Goal: Task Accomplishment & Management: Use online tool/utility

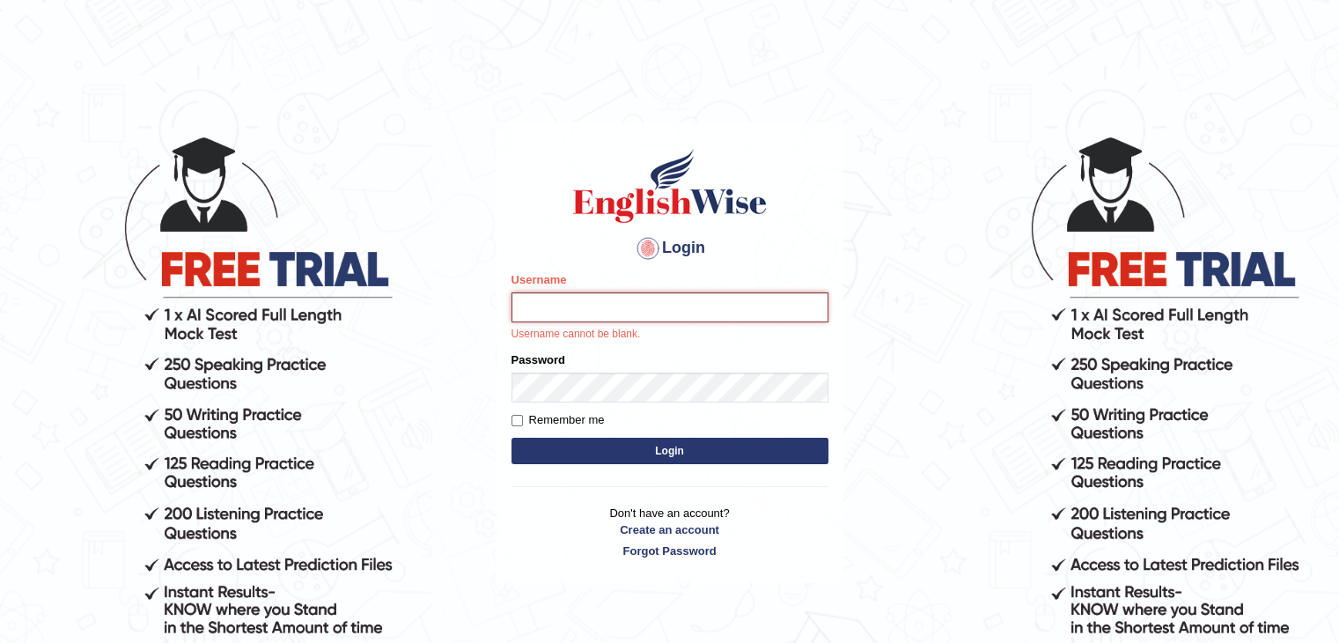
type input "NandhuIsha"
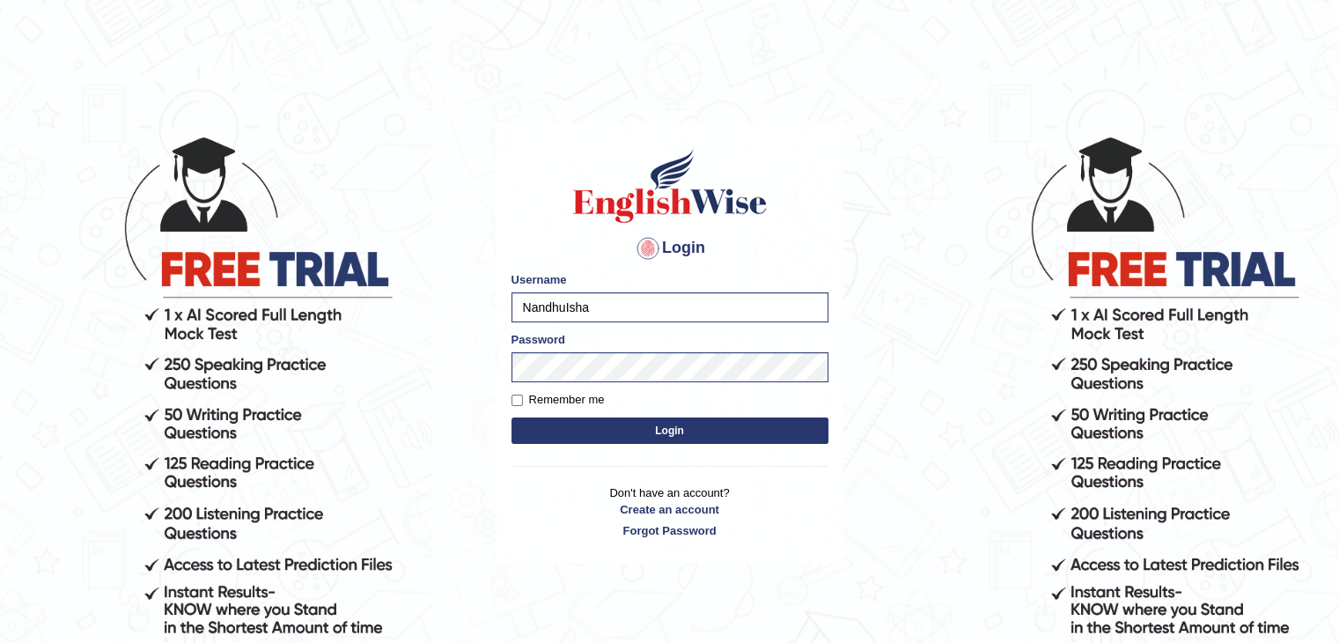
click at [512, 417] on button "Login" at bounding box center [670, 430] width 317 height 26
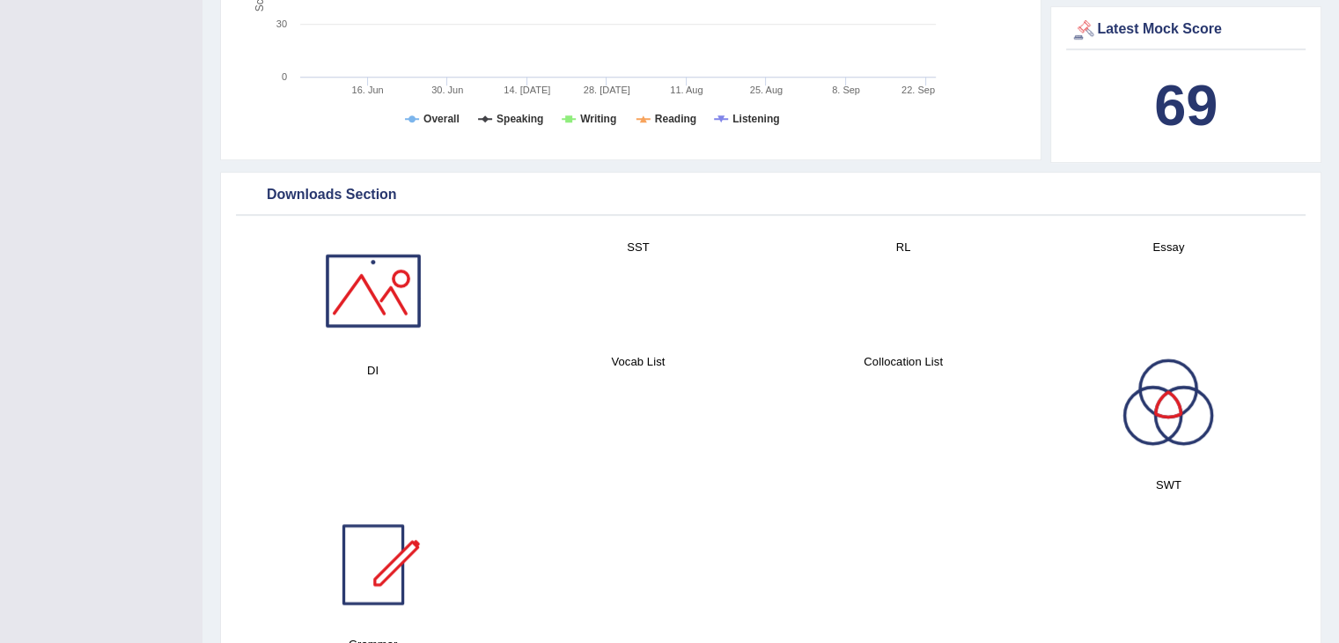
scroll to position [857, 0]
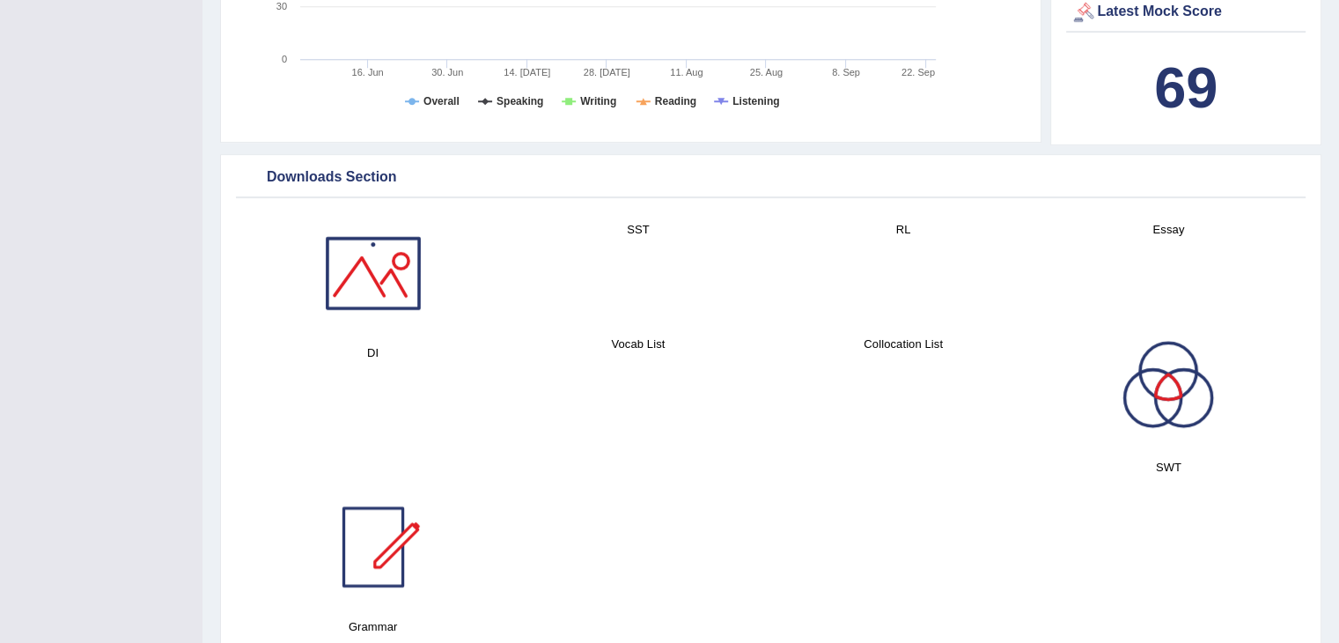
click at [386, 211] on div at bounding box center [373, 272] width 123 height 123
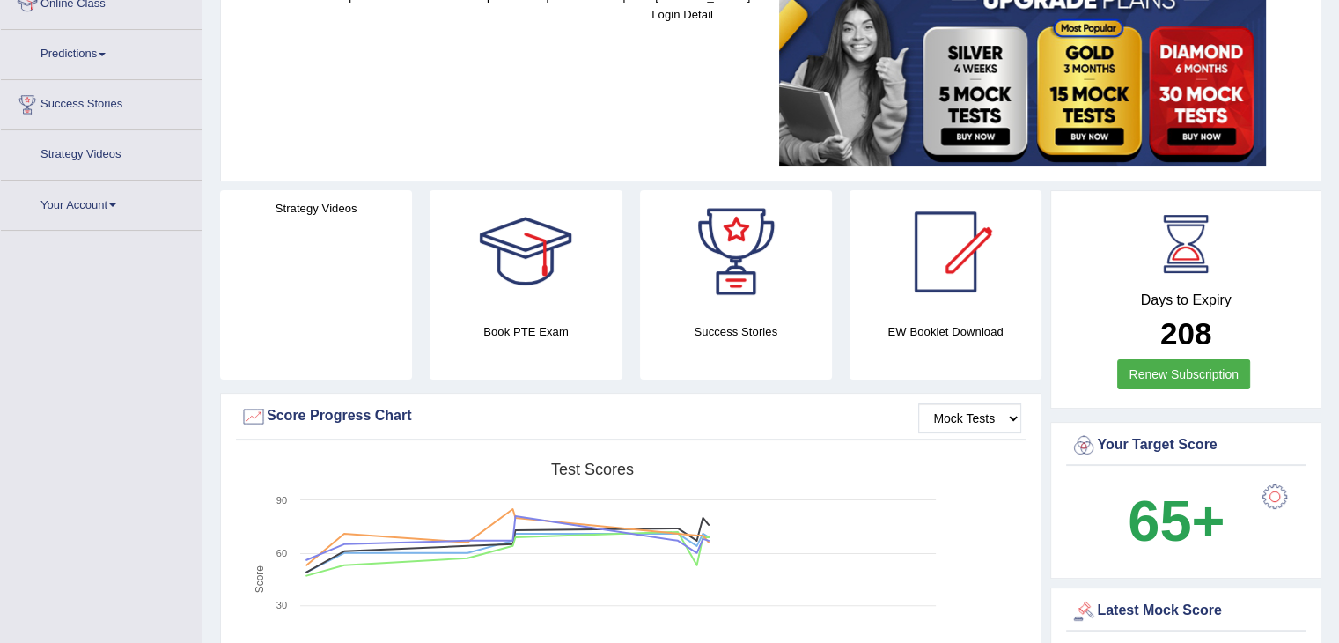
scroll to position [92, 0]
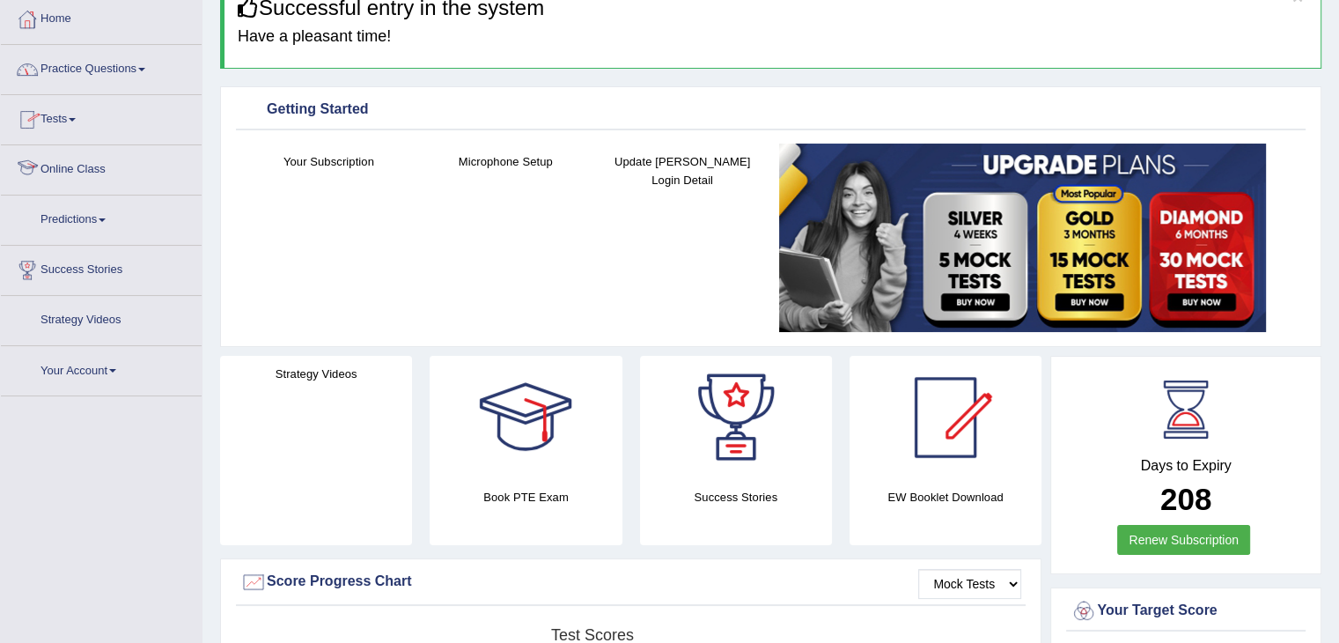
click at [64, 124] on link "Tests" at bounding box center [101, 117] width 201 height 44
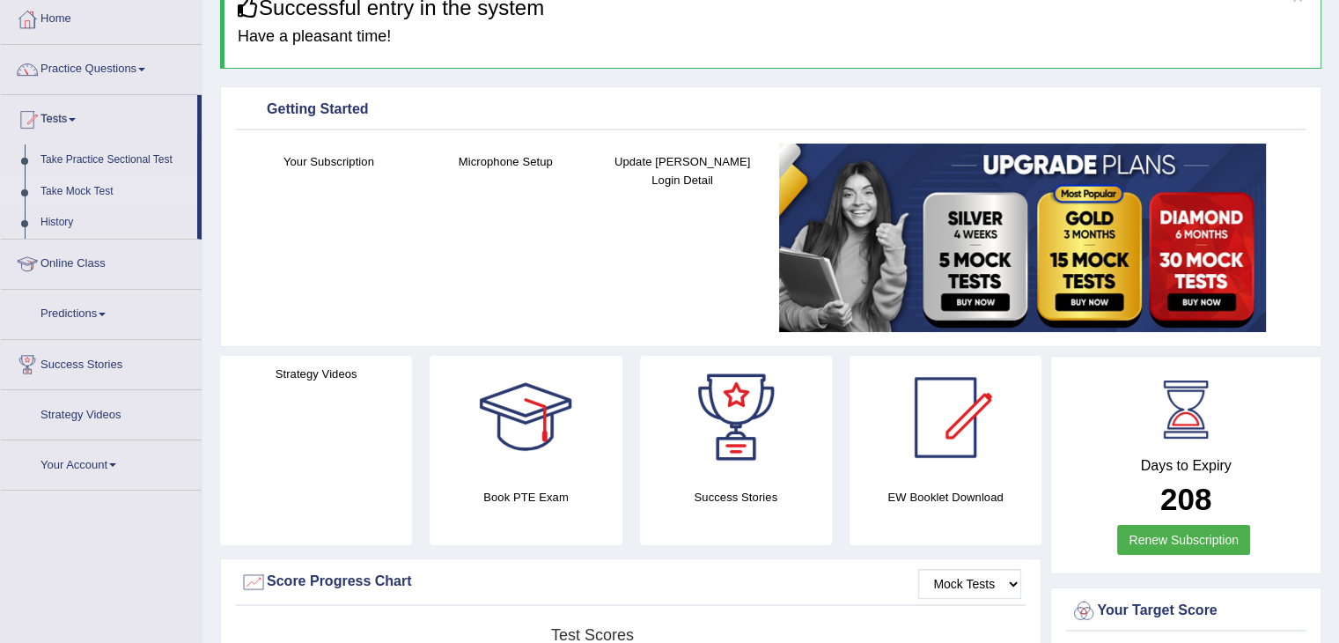
click at [73, 191] on link "Take Mock Test" at bounding box center [115, 192] width 165 height 32
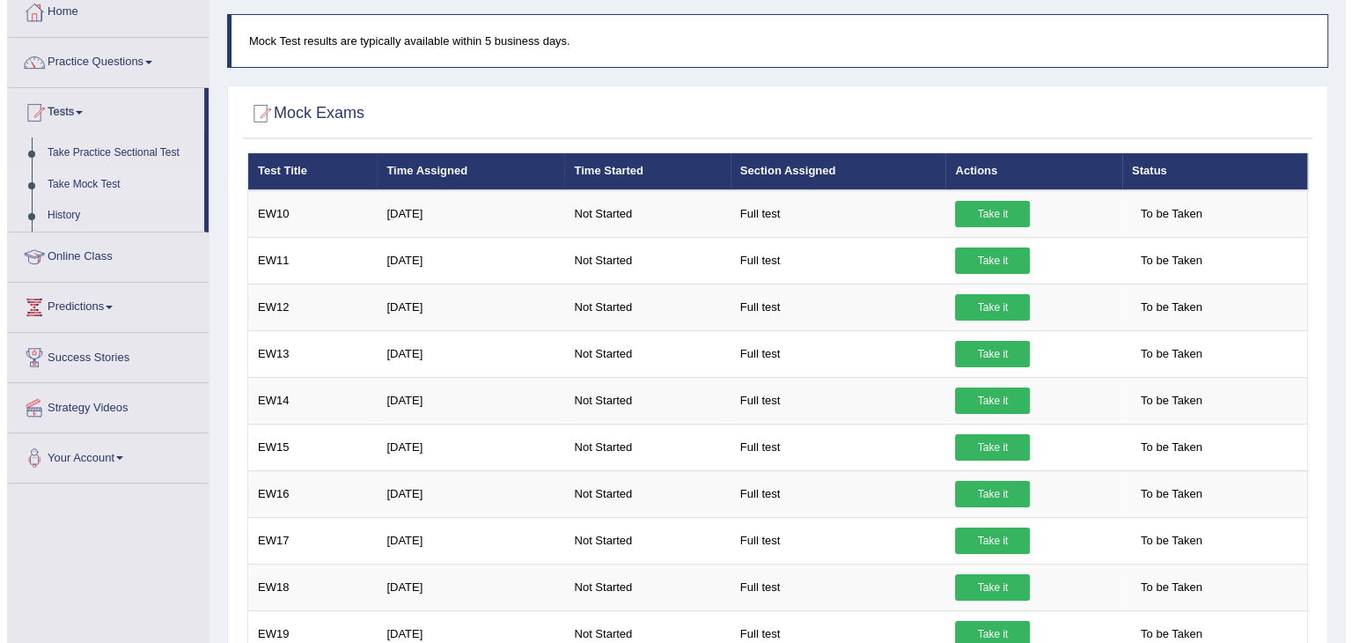
scroll to position [40, 0]
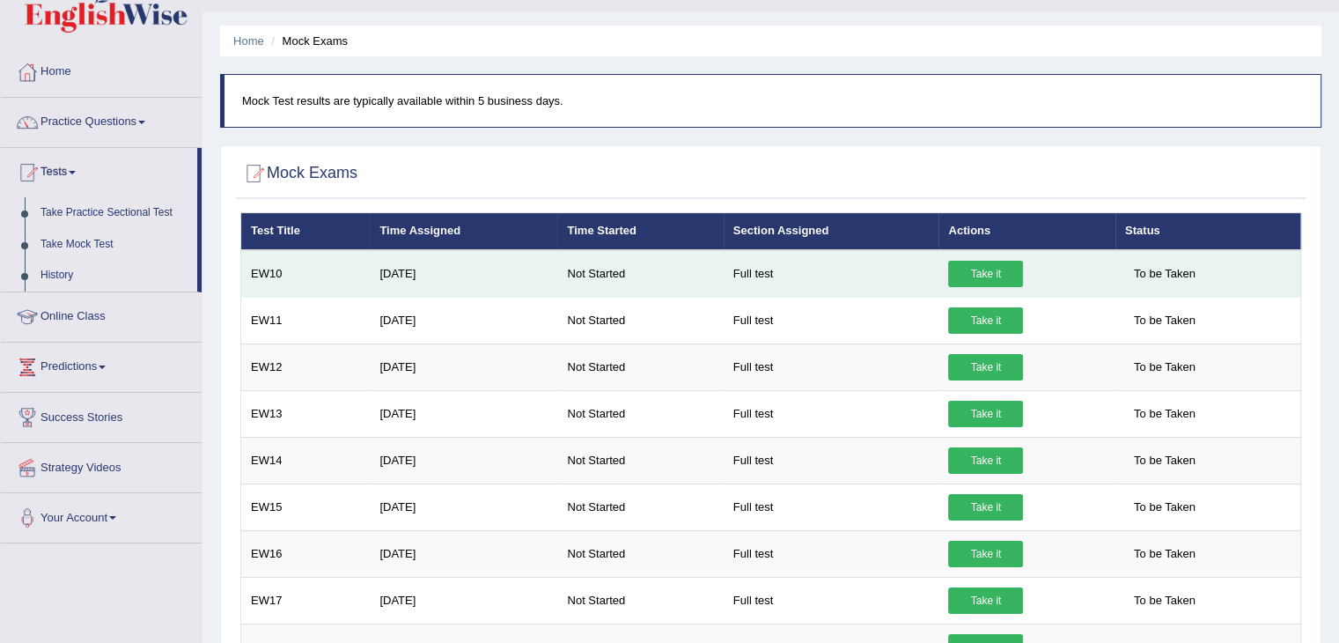
click at [997, 272] on link "Take it" at bounding box center [985, 274] width 75 height 26
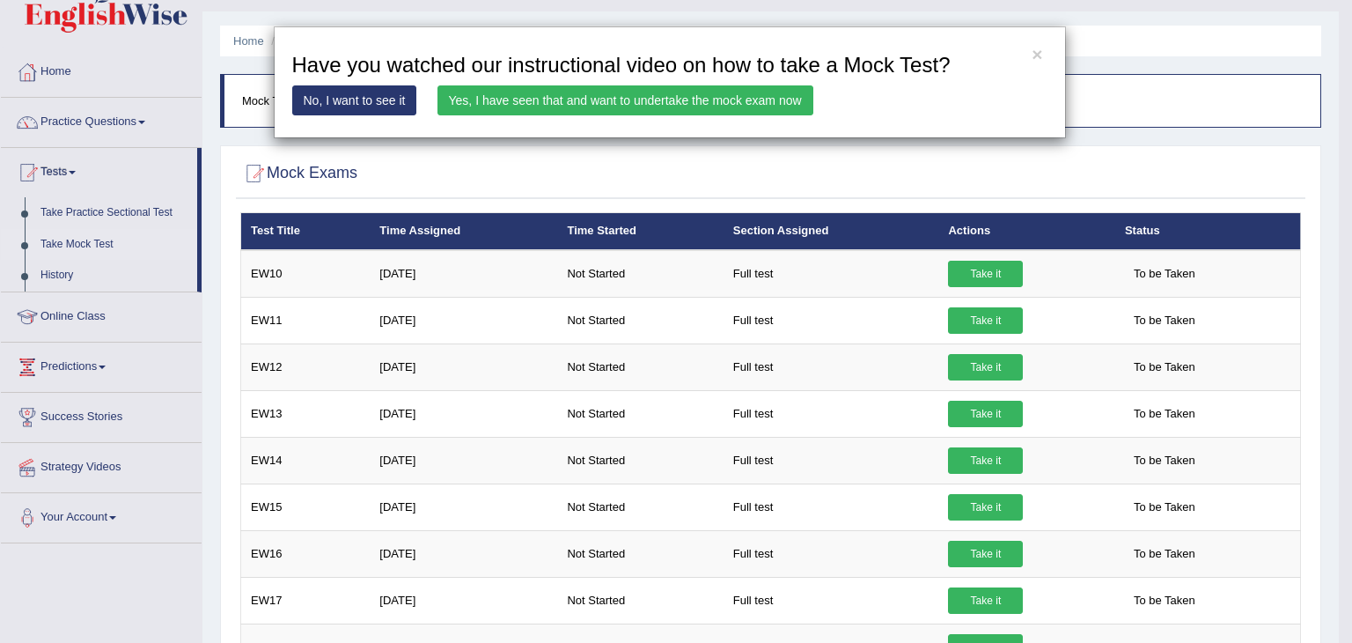
click at [728, 114] on link "Yes, I have seen that and want to undertake the mock exam now" at bounding box center [626, 100] width 376 height 30
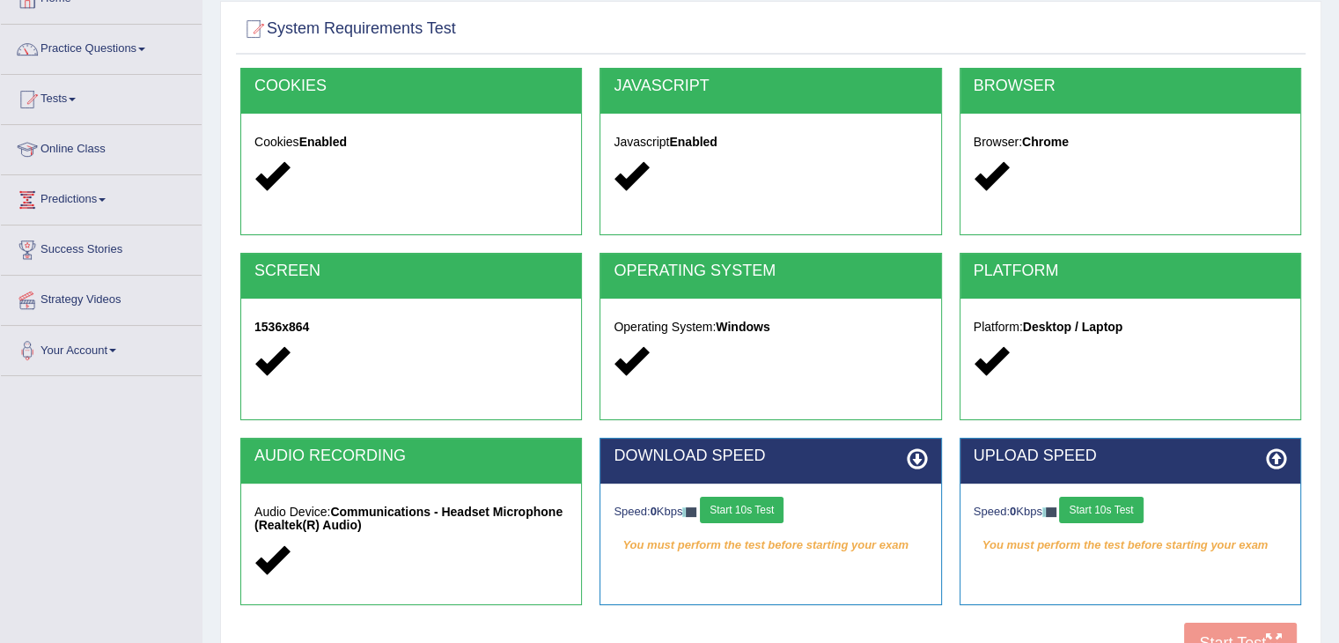
scroll to position [130, 0]
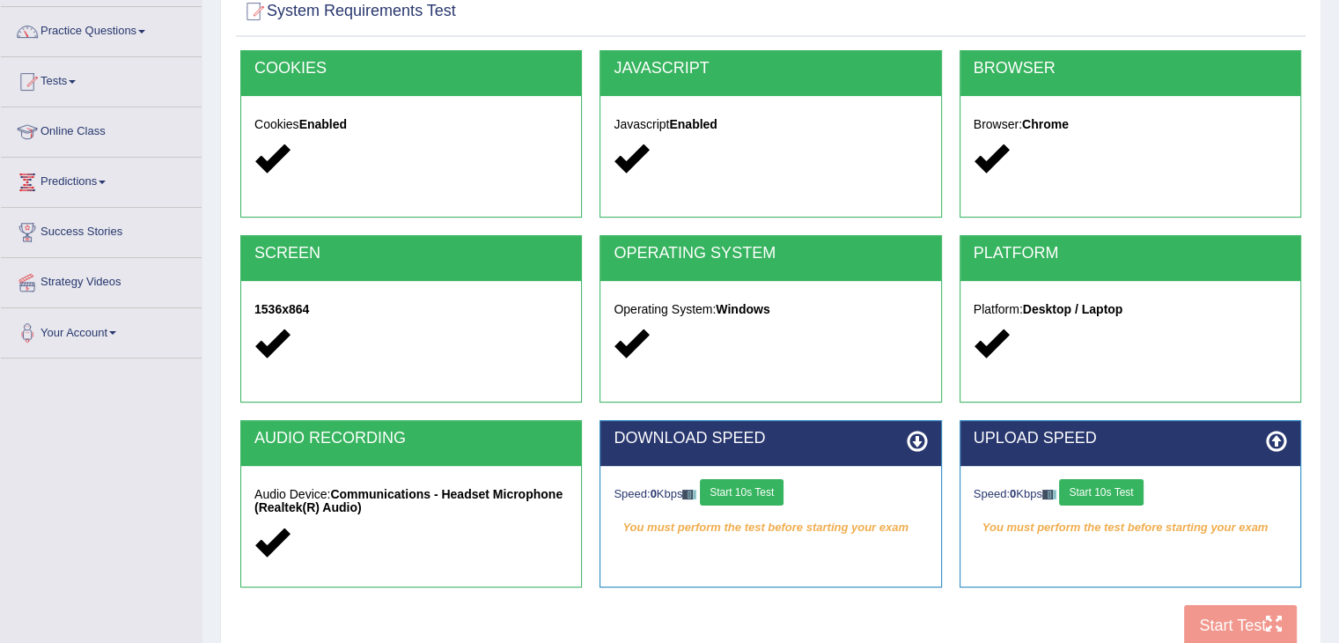
click at [782, 494] on button "Start 10s Test" at bounding box center [742, 492] width 84 height 26
click at [1138, 500] on button "Start 10s Test" at bounding box center [1101, 492] width 84 height 26
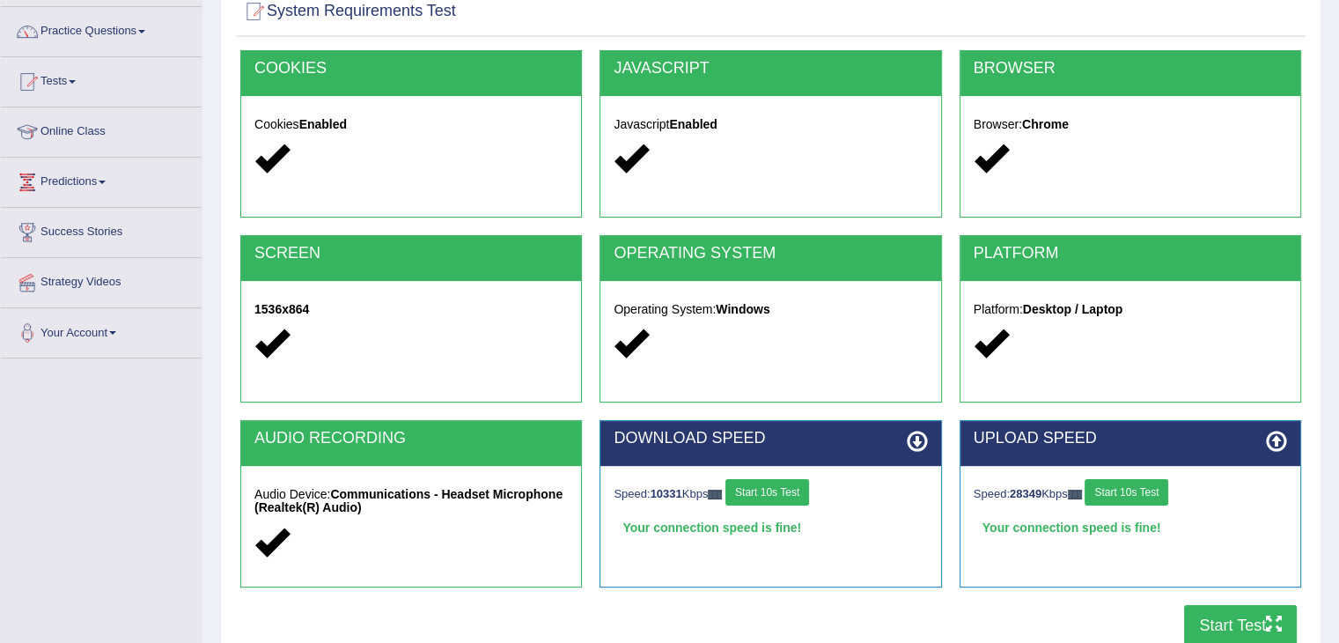
click at [1243, 635] on button "Start Test" at bounding box center [1240, 625] width 113 height 40
